Goal: Navigation & Orientation: Find specific page/section

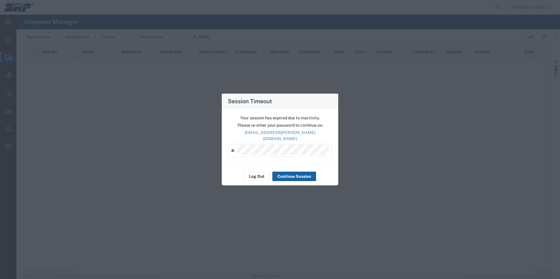
click at [290, 174] on button "Continue Session" at bounding box center [294, 176] width 44 height 9
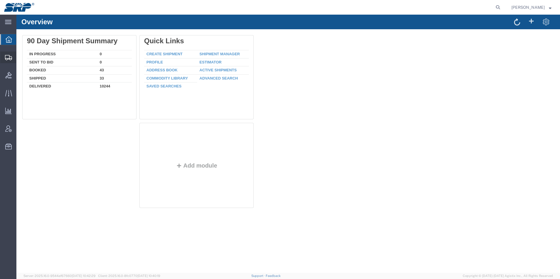
click at [6, 56] on icon at bounding box center [8, 57] width 7 height 5
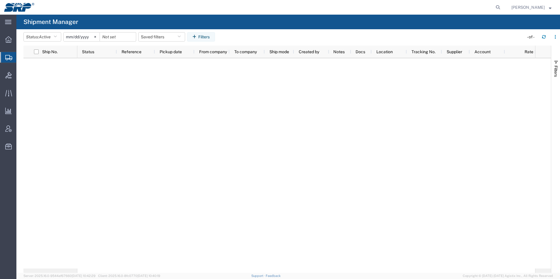
click at [238, 164] on div at bounding box center [306, 163] width 458 height 211
